Goal: Task Accomplishment & Management: Manage account settings

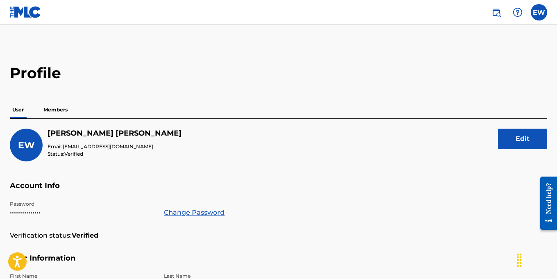
click at [539, 14] on label at bounding box center [538, 12] width 16 height 16
click at [539, 12] on input "EW Earl Williams elamontwilliams@gmail.com Profile Log out" at bounding box center [539, 12] width 0 height 0
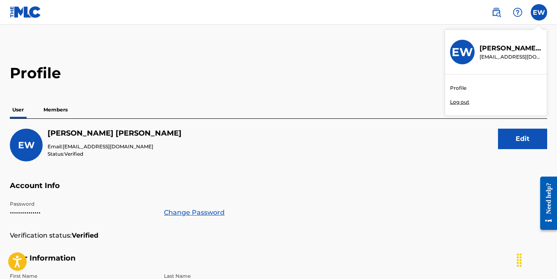
click at [499, 52] on p "Earl Williams" at bounding box center [510, 48] width 62 height 10
click at [539, 12] on input "EW Earl Williams elamontwilliams@gmail.com Profile Log out" at bounding box center [539, 12] width 0 height 0
click at [469, 53] on h3 "EW" at bounding box center [461, 52] width 21 height 14
click at [539, 12] on input "EW Earl Williams elamontwilliams@gmail.com Profile Log out" at bounding box center [539, 12] width 0 height 0
click at [458, 87] on link "Profile" at bounding box center [458, 87] width 16 height 7
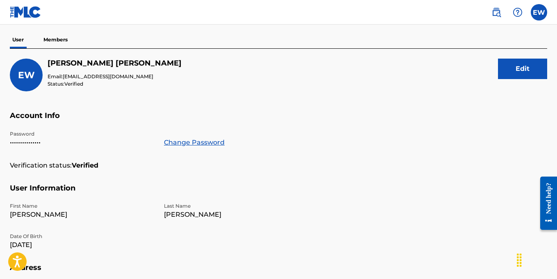
scroll to position [67, 0]
